Goal: Transaction & Acquisition: Purchase product/service

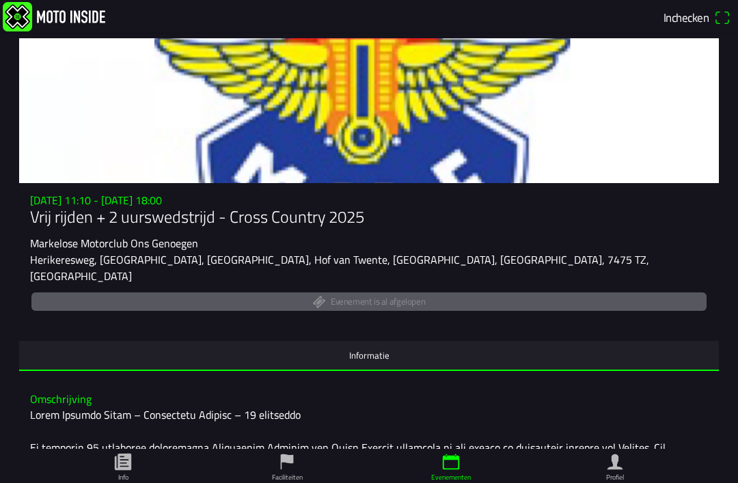
click at [408, 302] on div "Evenement is al afgelopen" at bounding box center [369, 302] width 678 height 24
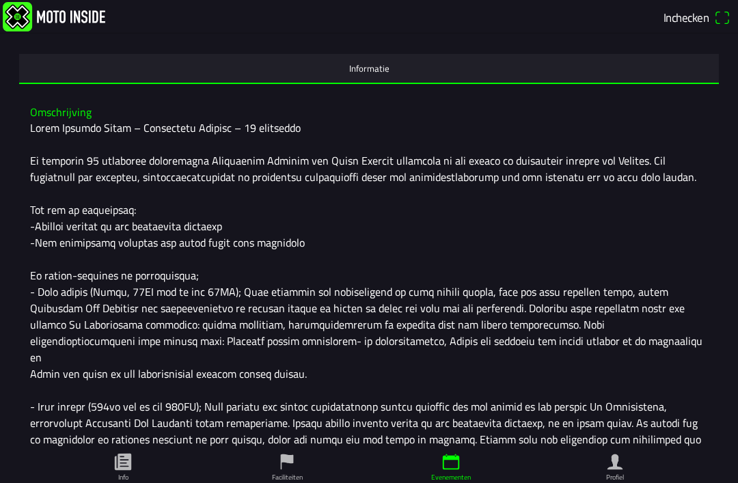
scroll to position [306, 0]
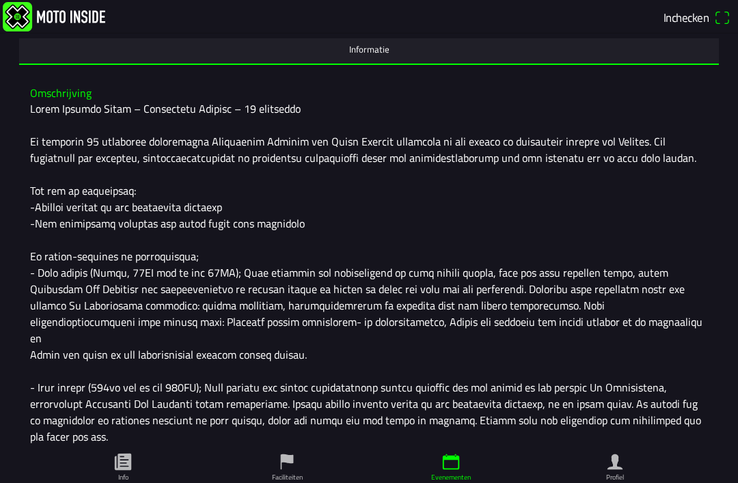
click at [453, 470] on icon "calendar" at bounding box center [451, 463] width 16 height 16
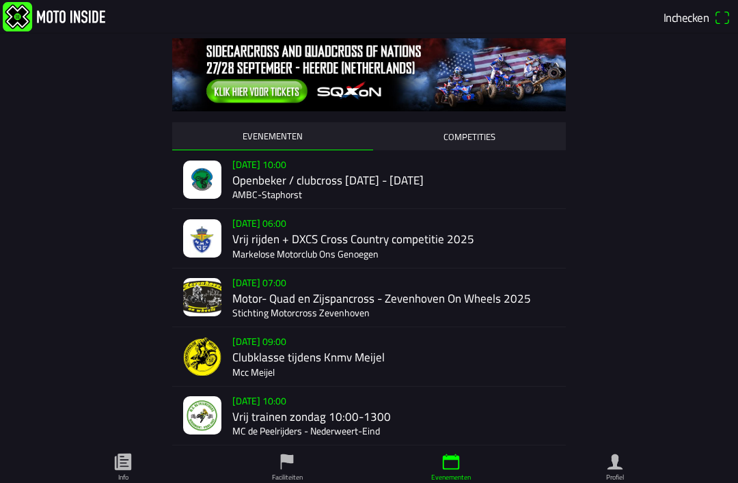
click at [327, 237] on div "zo 21 sep. - 06:00 Vrij rijden + DXCS Cross Country competitie 2025 Markelose M…" at bounding box center [396, 238] width 328 height 58
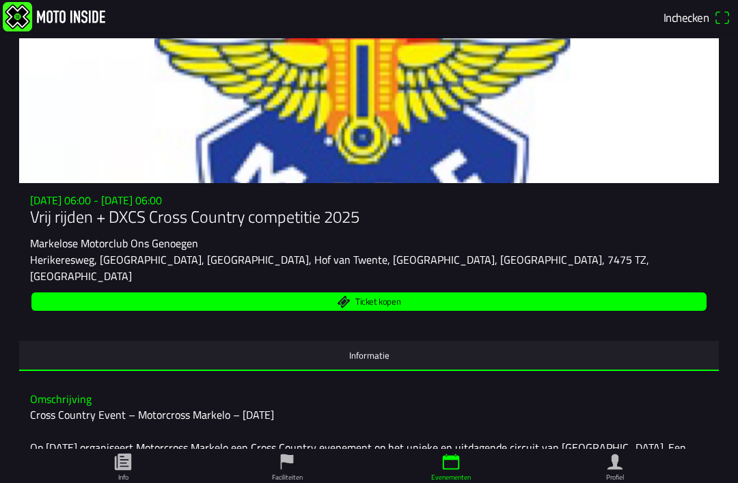
click at [375, 302] on span "Ticket kopen" at bounding box center [377, 301] width 45 height 9
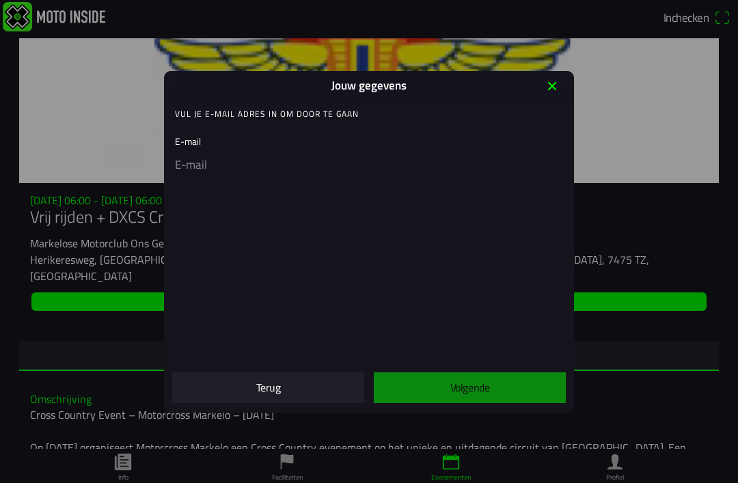
click at [546, 94] on icon "close" at bounding box center [552, 86] width 22 height 22
